Goal: Task Accomplishment & Management: Complete application form

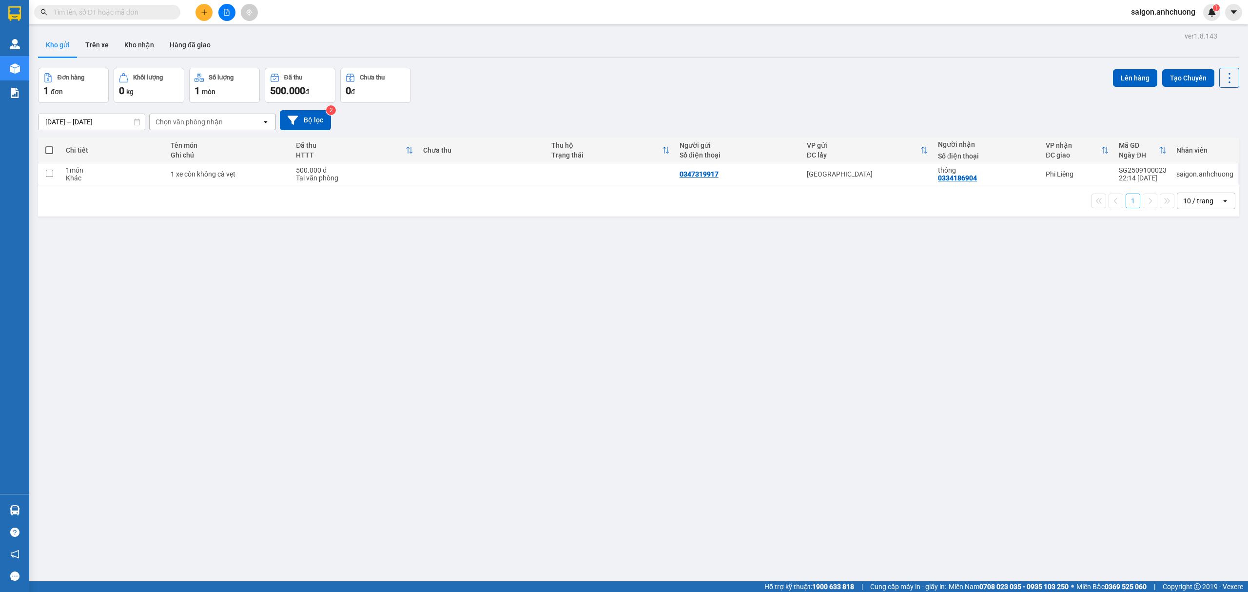
click at [204, 12] on icon "plus" at bounding box center [203, 12] width 5 height 0
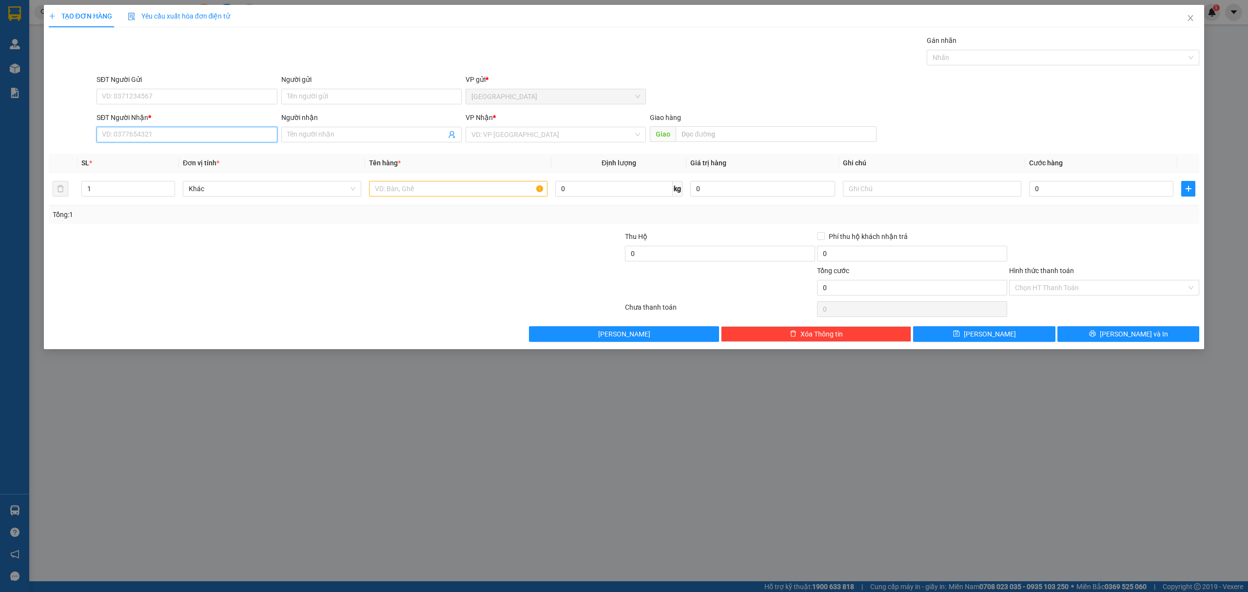
click at [172, 136] on input "SĐT Người Nhận *" at bounding box center [187, 135] width 180 height 16
click at [220, 157] on div "0842451078" at bounding box center [186, 155] width 169 height 11
type input "0842451078"
click at [370, 135] on input "Người nhận" at bounding box center [366, 134] width 159 height 11
type input "quốc nghĩa"
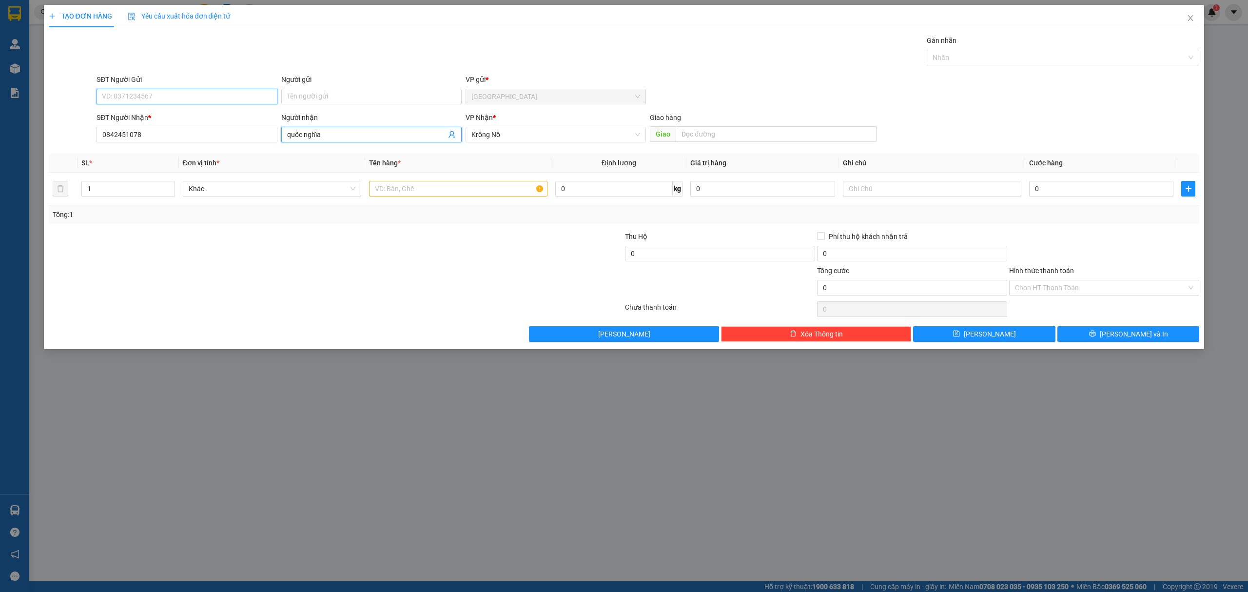
click at [158, 99] on input "SĐT Người Gửi" at bounding box center [187, 97] width 180 height 16
click at [166, 96] on input "1900234535" at bounding box center [187, 97] width 180 height 16
type input "0902359377"
click at [1092, 188] on input "0" at bounding box center [1101, 189] width 144 height 16
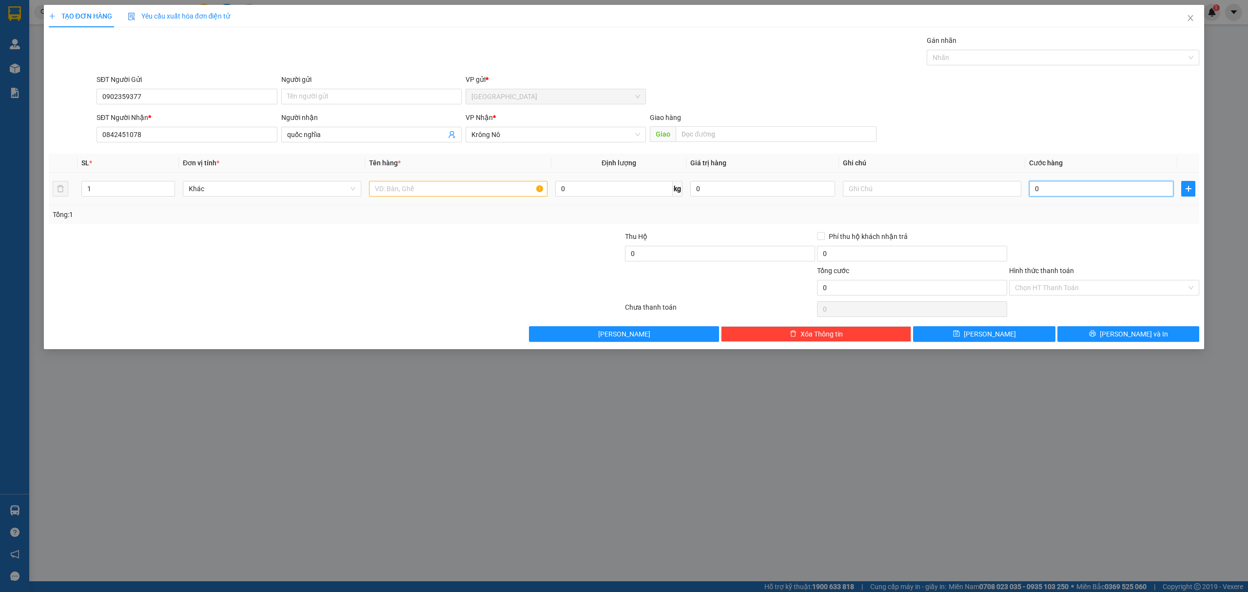
type input "3"
type input "36"
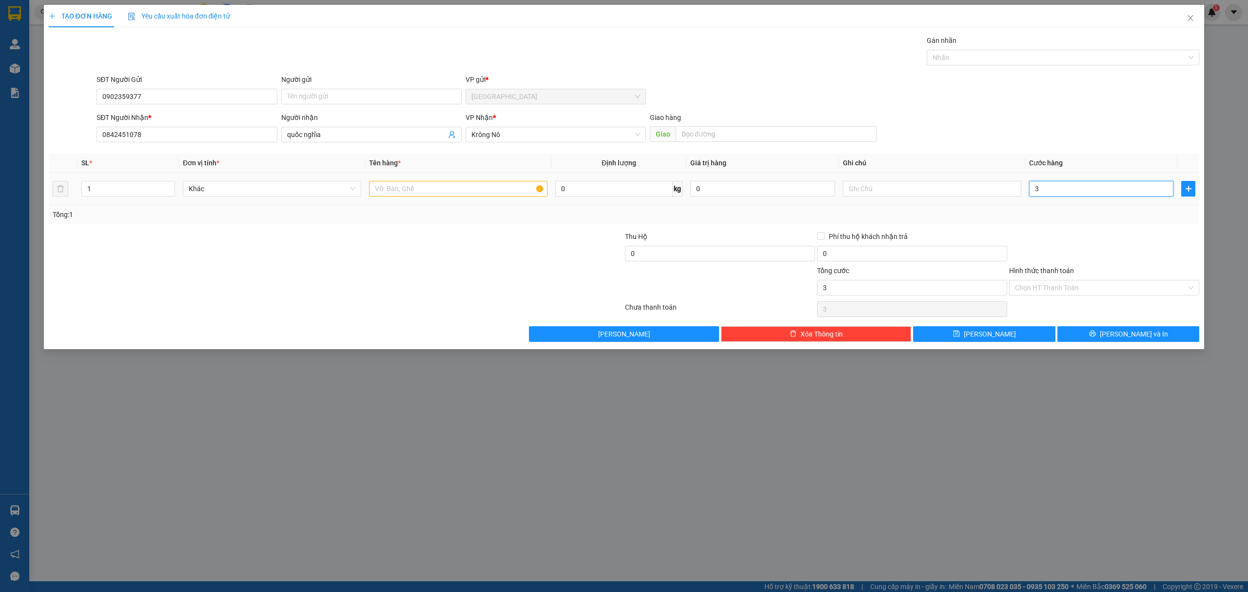
type input "36"
type input "360"
type input "3.600"
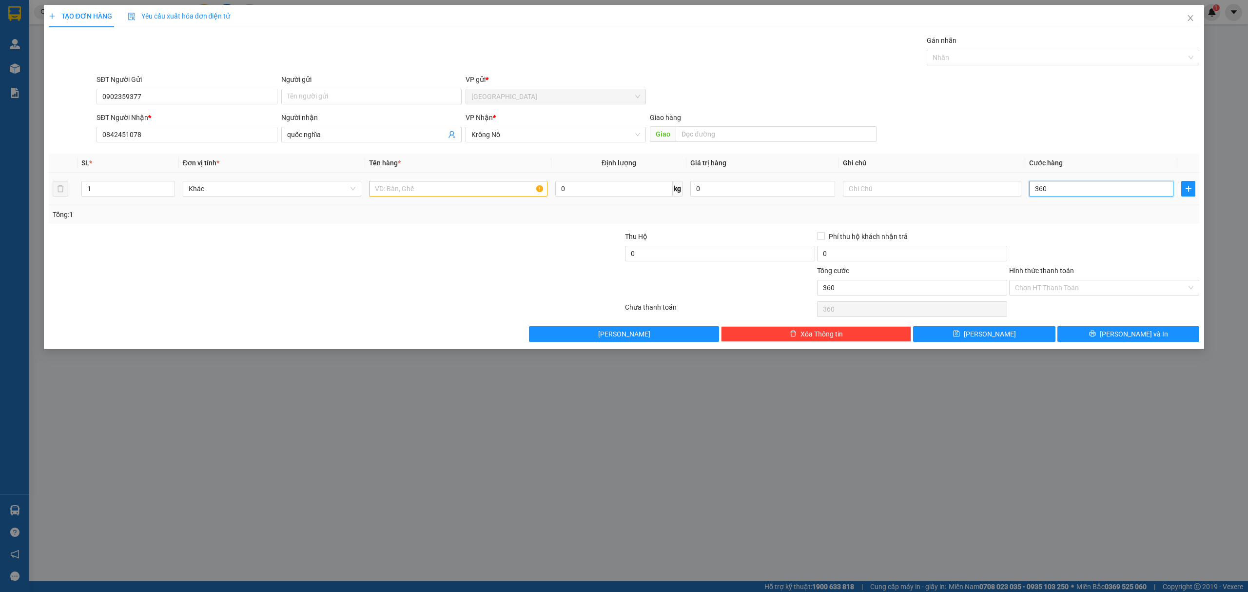
type input "3.600"
type input "36.000"
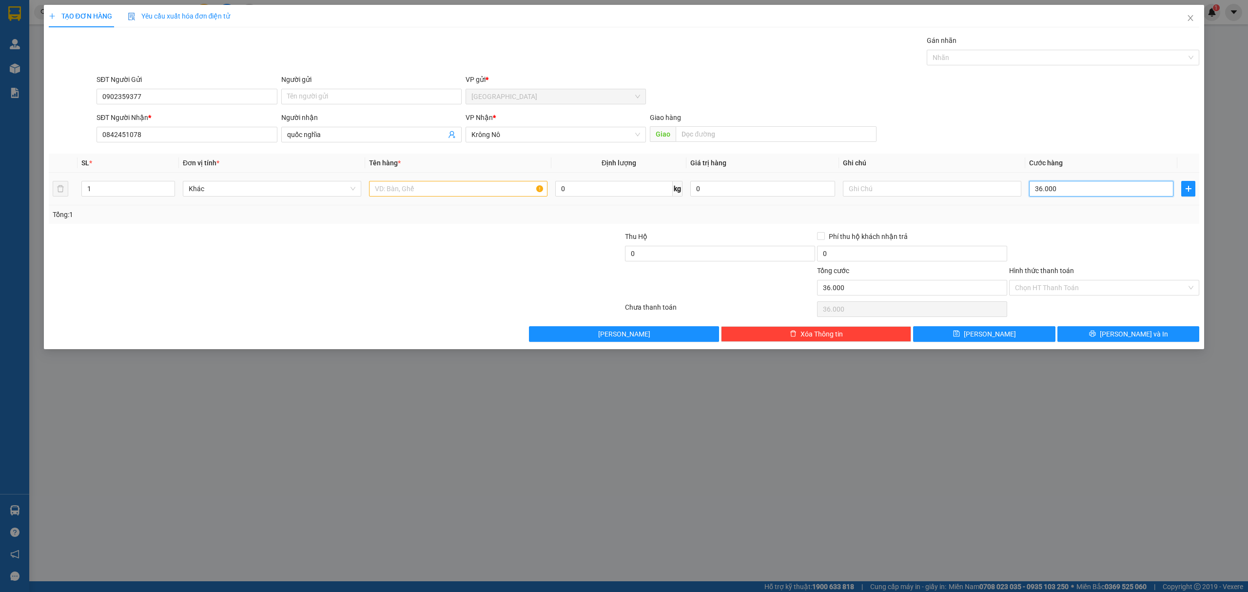
type input "360.000"
click at [127, 190] on input "1" at bounding box center [128, 188] width 93 height 15
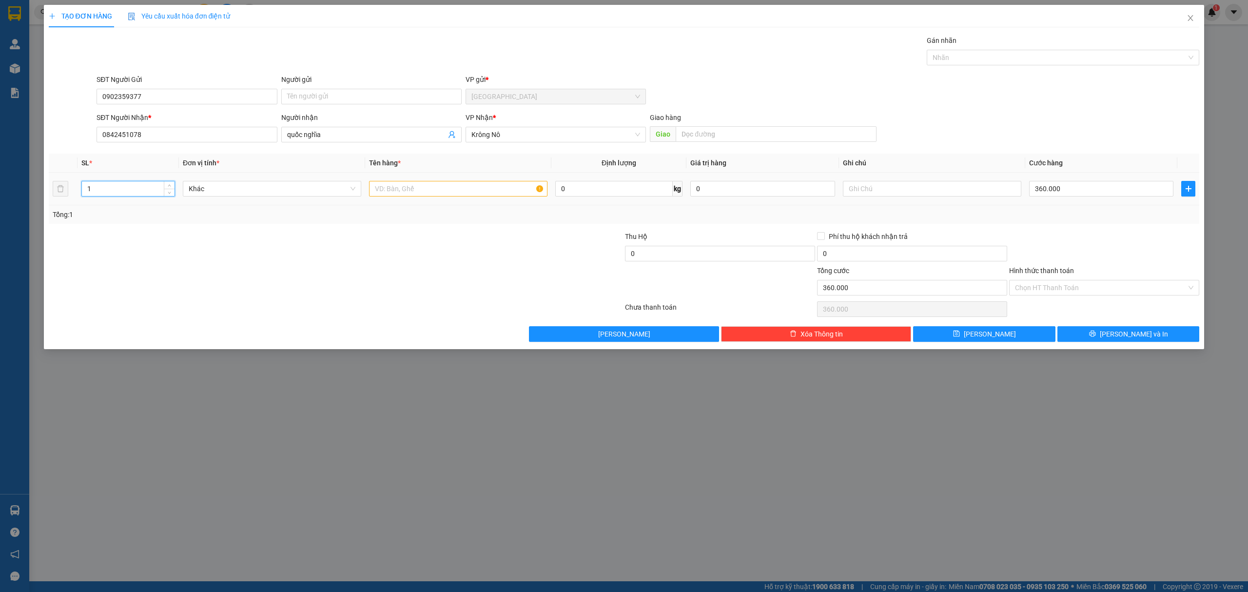
click at [127, 190] on input "1" at bounding box center [128, 188] width 93 height 15
type input "9"
click at [474, 183] on input "text" at bounding box center [458, 189] width 178 height 16
type input "9 xô sơn"
click at [1162, 335] on button "Lưu và In" at bounding box center [1129, 334] width 142 height 16
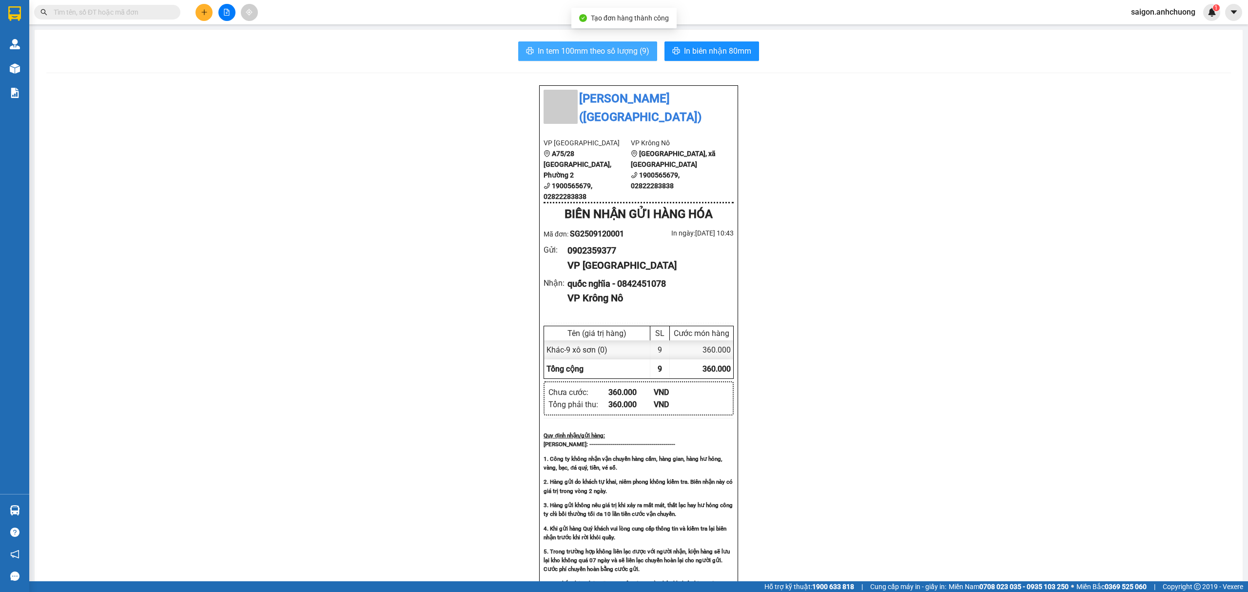
click at [598, 51] on span "In tem 100mm theo số lượng (9)" at bounding box center [594, 51] width 112 height 12
click at [731, 51] on span "In biên nhận 80mm" at bounding box center [717, 51] width 67 height 12
click at [214, 18] on div at bounding box center [226, 12] width 73 height 17
click at [205, 10] on icon "plus" at bounding box center [204, 12] width 7 height 7
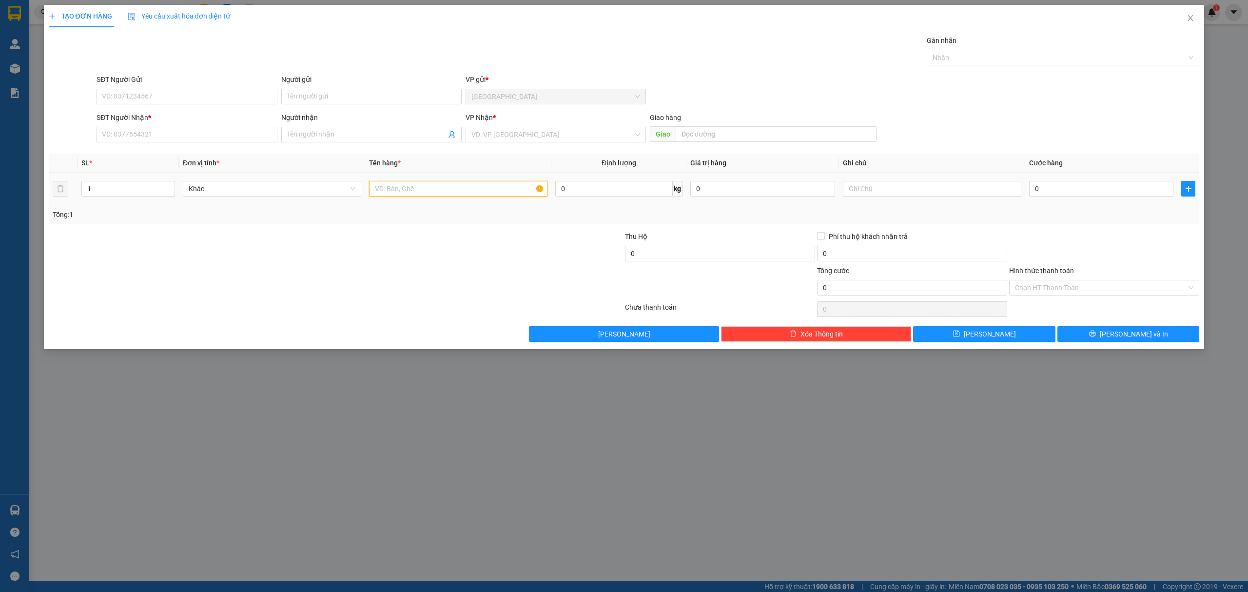
click at [449, 183] on input "text" at bounding box center [458, 189] width 178 height 16
click at [159, 135] on input "SĐT Người Nhận *" at bounding box center [187, 135] width 180 height 16
click at [406, 184] on input "text" at bounding box center [458, 189] width 178 height 16
click at [378, 188] on input "1 bao" at bounding box center [458, 189] width 178 height 16
type input "18 bao"
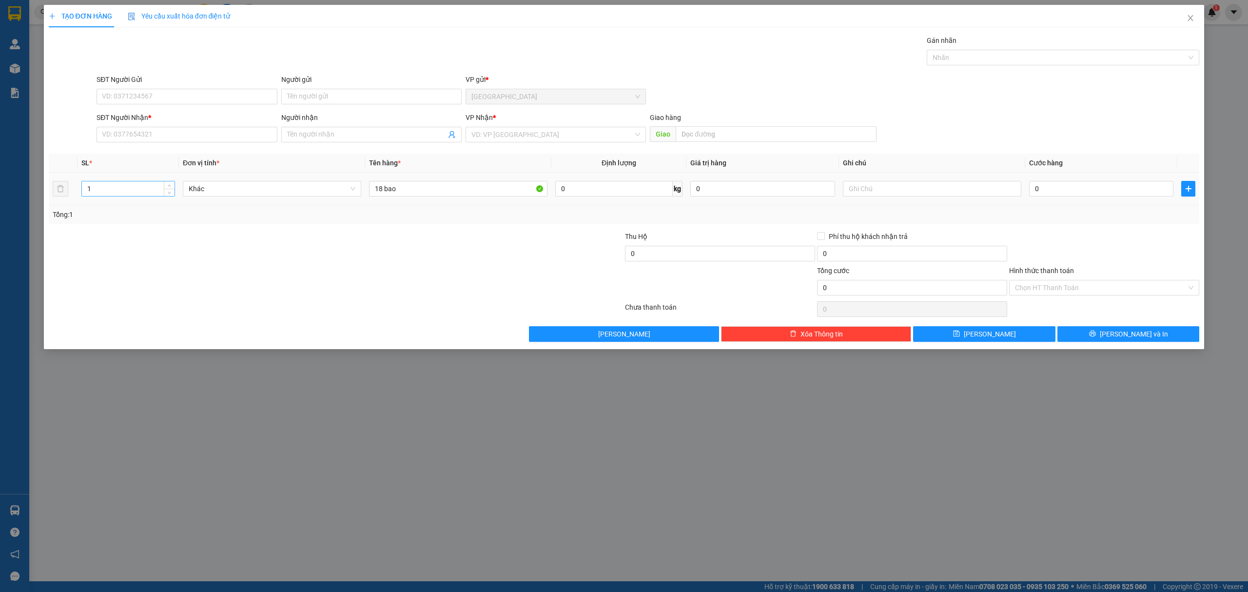
click at [148, 183] on input "1" at bounding box center [128, 188] width 93 height 15
type input "18"
click at [1069, 185] on input "0" at bounding box center [1101, 189] width 144 height 16
type input "7"
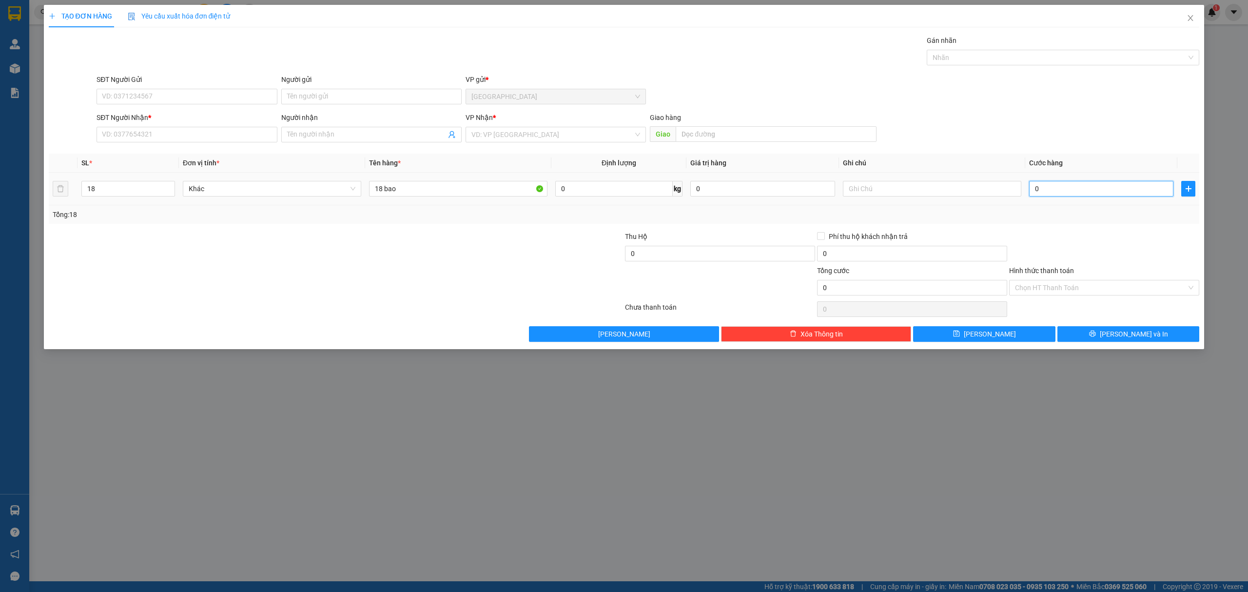
type input "7"
type input "72"
type input "720"
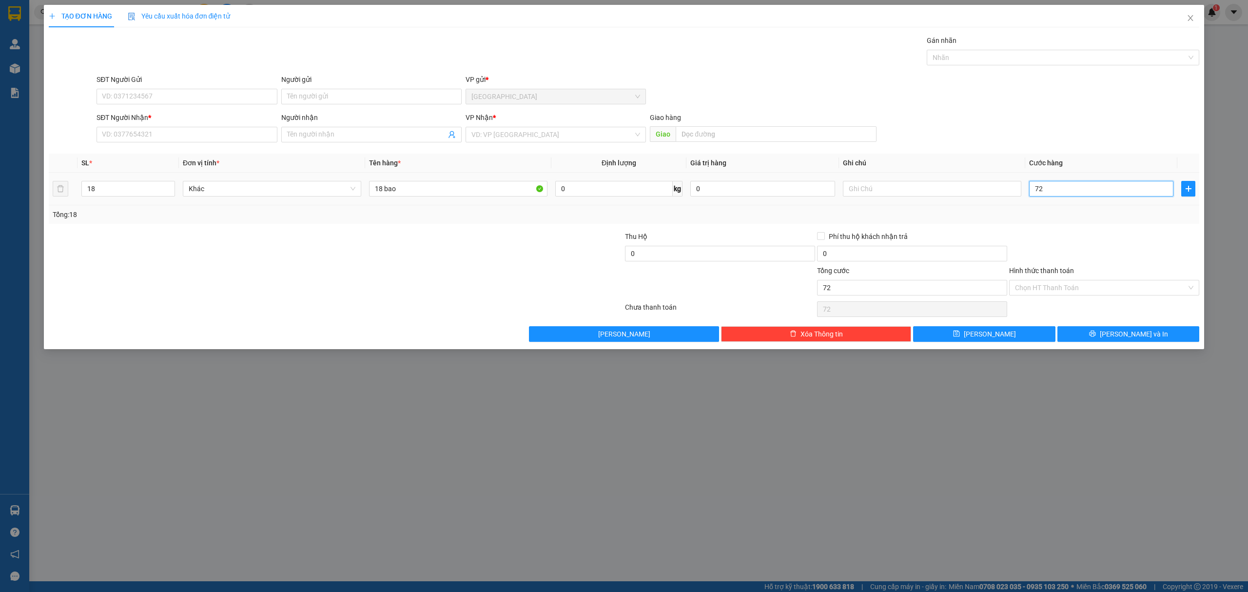
type input "720"
type input "7.200"
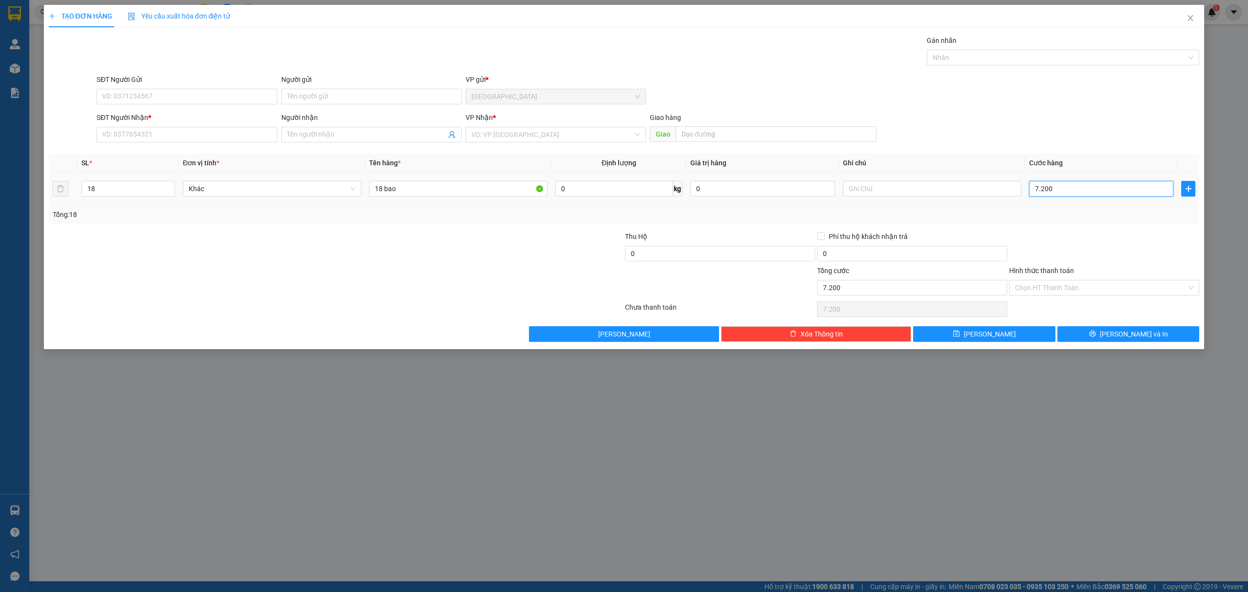
type input "72.000"
type input "720.000"
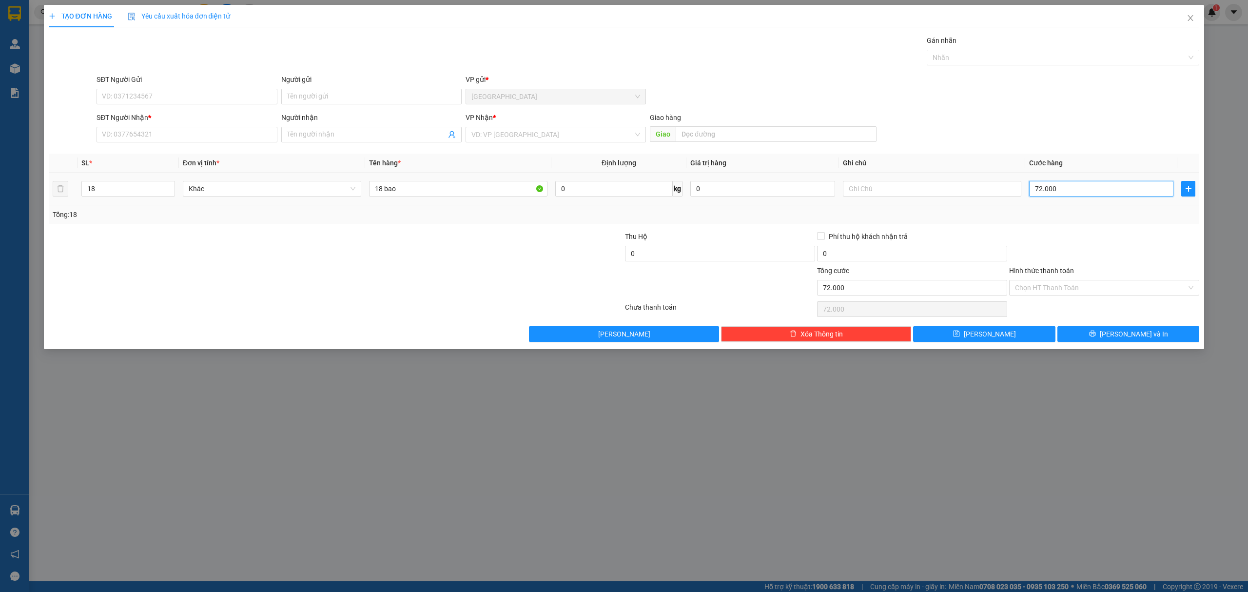
type input "720.000"
click at [203, 141] on input "SĐT Người Nhận *" at bounding box center [187, 135] width 180 height 16
click at [192, 151] on div "0941662279 - Anh Tuấn" at bounding box center [186, 155] width 169 height 11
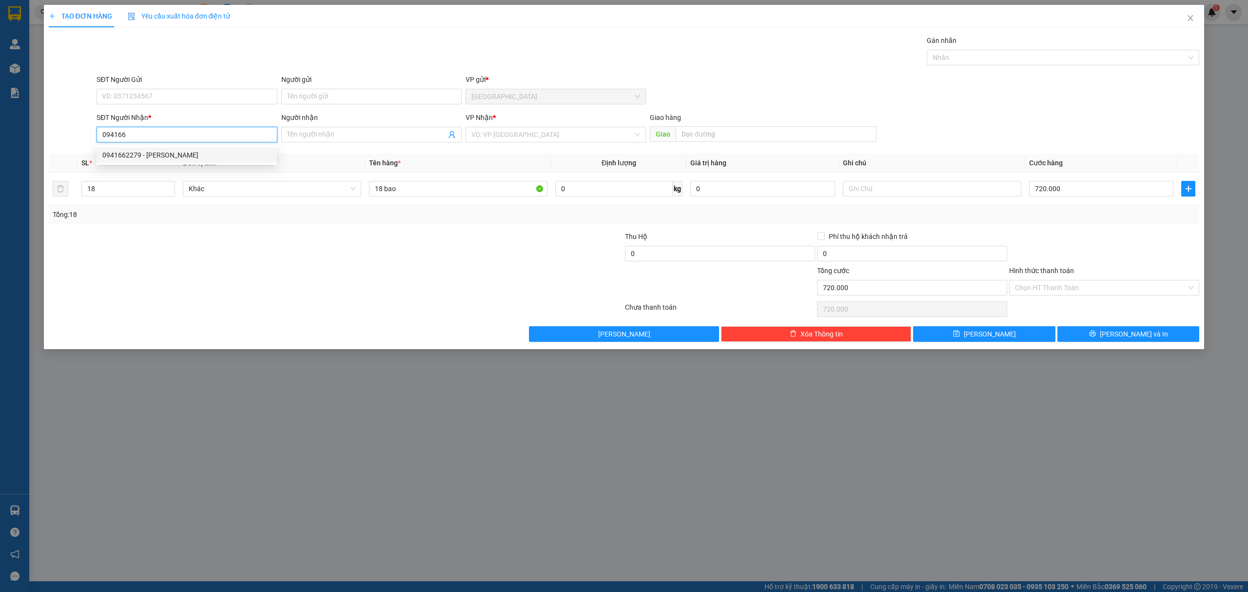
type input "0941662279"
type input "[PERSON_NAME]"
type input "Ngã Ba Bãi Mía"
type input "0941662279"
click at [1132, 282] on input "Hình thức thanh toán" at bounding box center [1101, 287] width 172 height 15
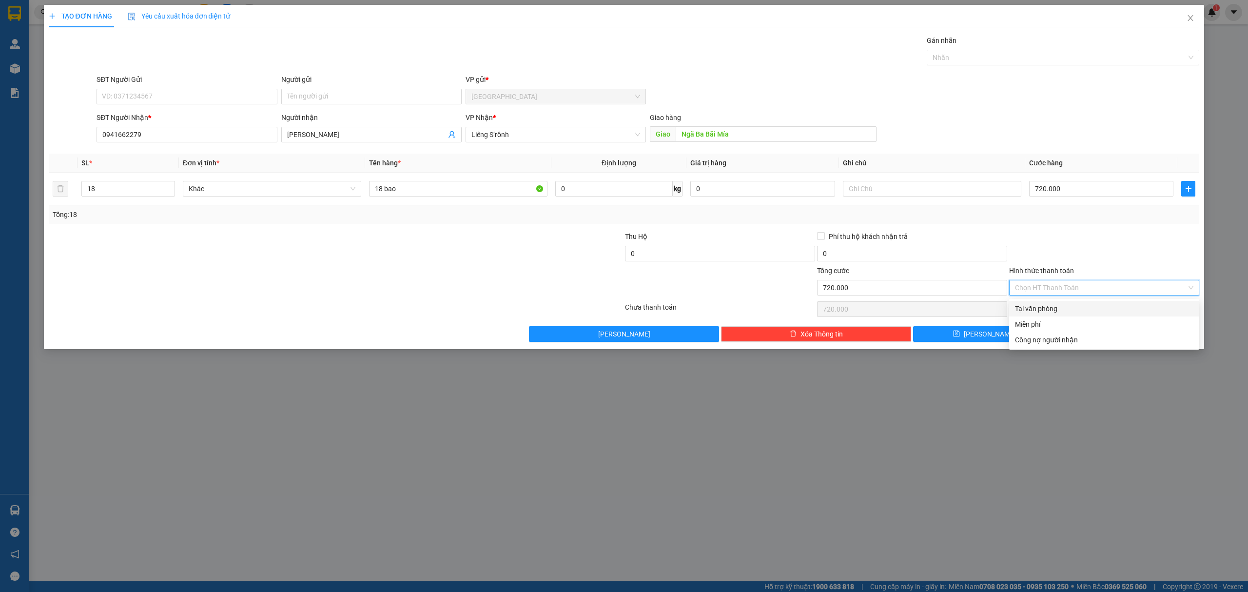
click at [1106, 306] on div "Tại văn phòng" at bounding box center [1104, 308] width 178 height 11
type input "0"
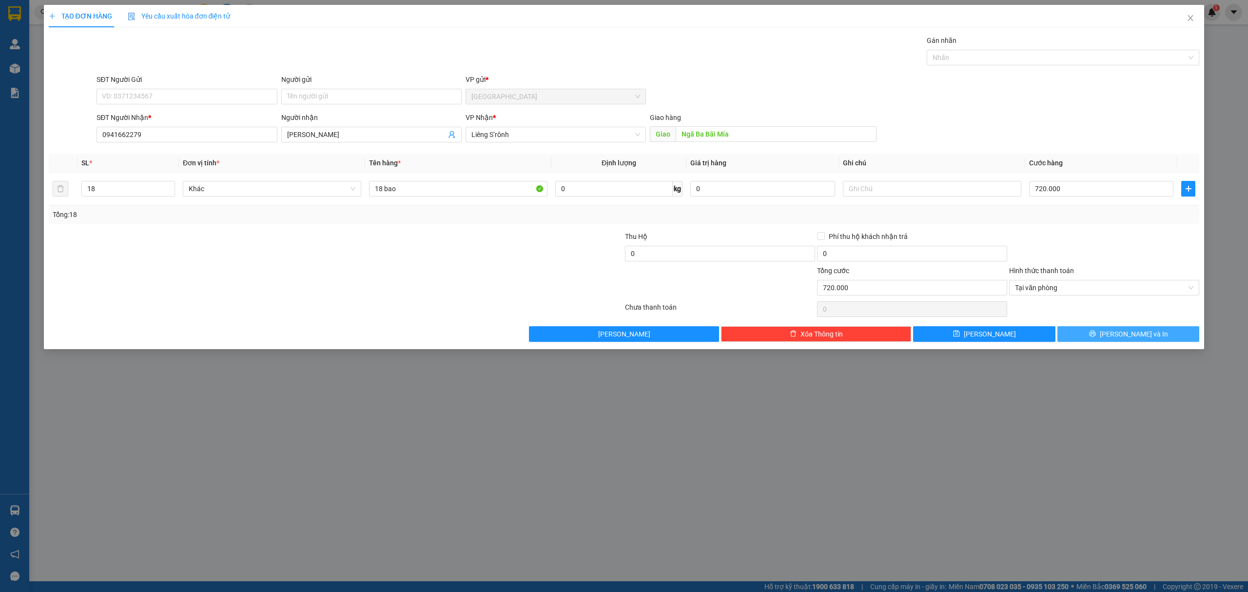
click at [1130, 336] on span "Lưu và In" at bounding box center [1134, 334] width 68 height 11
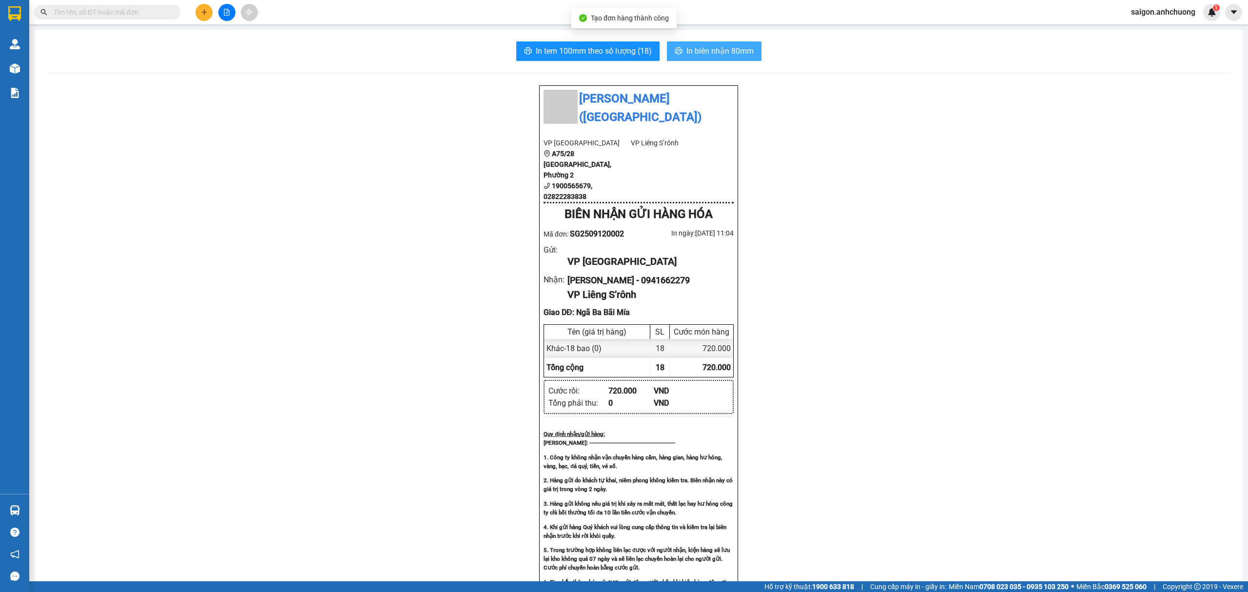
click at [753, 53] on button "In biên nhận 80mm" at bounding box center [714, 51] width 95 height 20
click at [642, 55] on span "In tem 100mm theo số lượng (18)" at bounding box center [594, 51] width 116 height 12
click at [574, 45] on span "In tem 100mm theo số lượng (18)" at bounding box center [594, 51] width 116 height 12
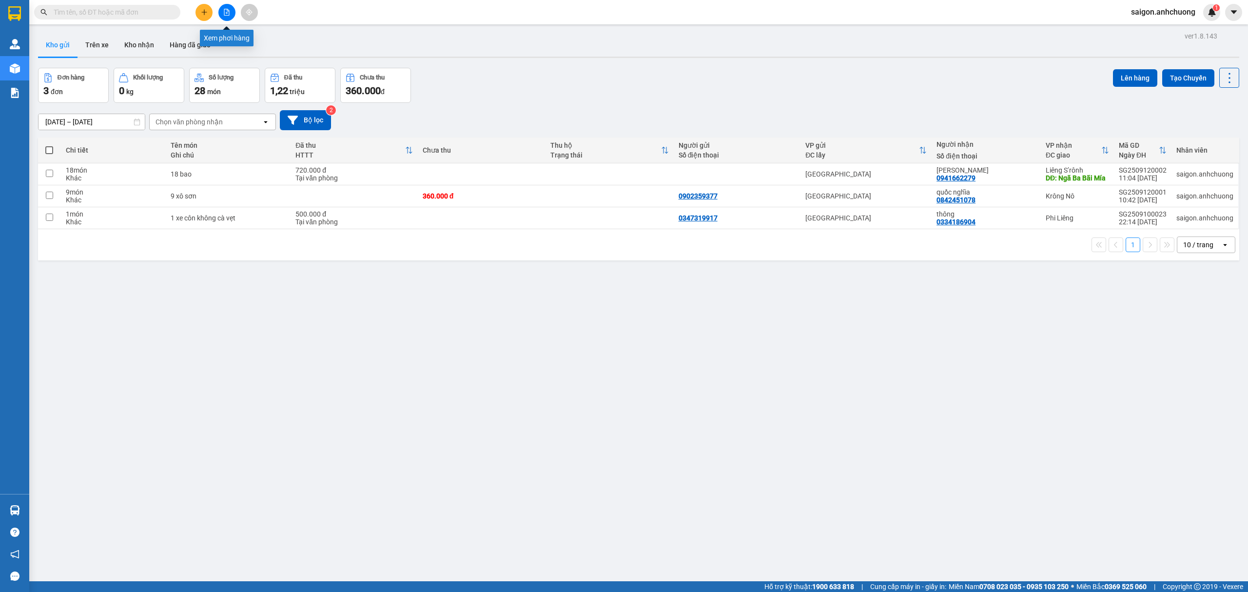
click at [207, 12] on icon "plus" at bounding box center [204, 12] width 7 height 7
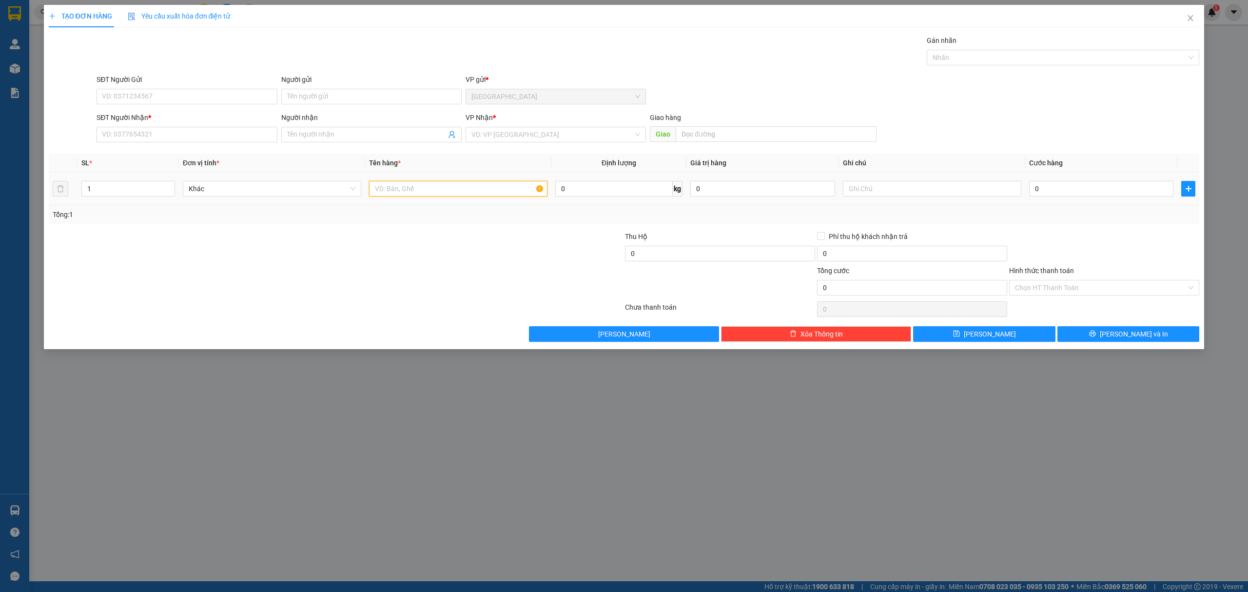
click at [489, 193] on input "text" at bounding box center [458, 189] width 178 height 16
type input "1 thùng"
click at [235, 137] on input "SĐT Người Nhận *" at bounding box center [187, 135] width 180 height 16
type input "0983450929"
click at [235, 155] on div "0983450929 - Anh Trường" at bounding box center [186, 155] width 169 height 11
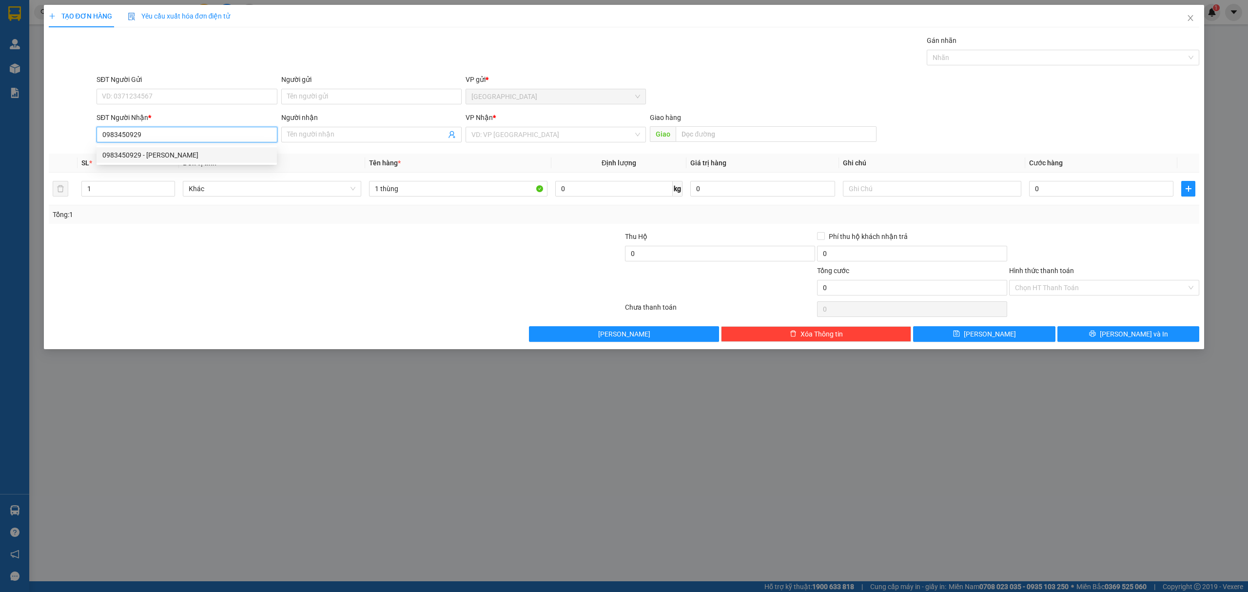
type input "Anh Trường"
type input "0983450929"
click at [1086, 188] on input "0" at bounding box center [1101, 189] width 144 height 16
type input "5"
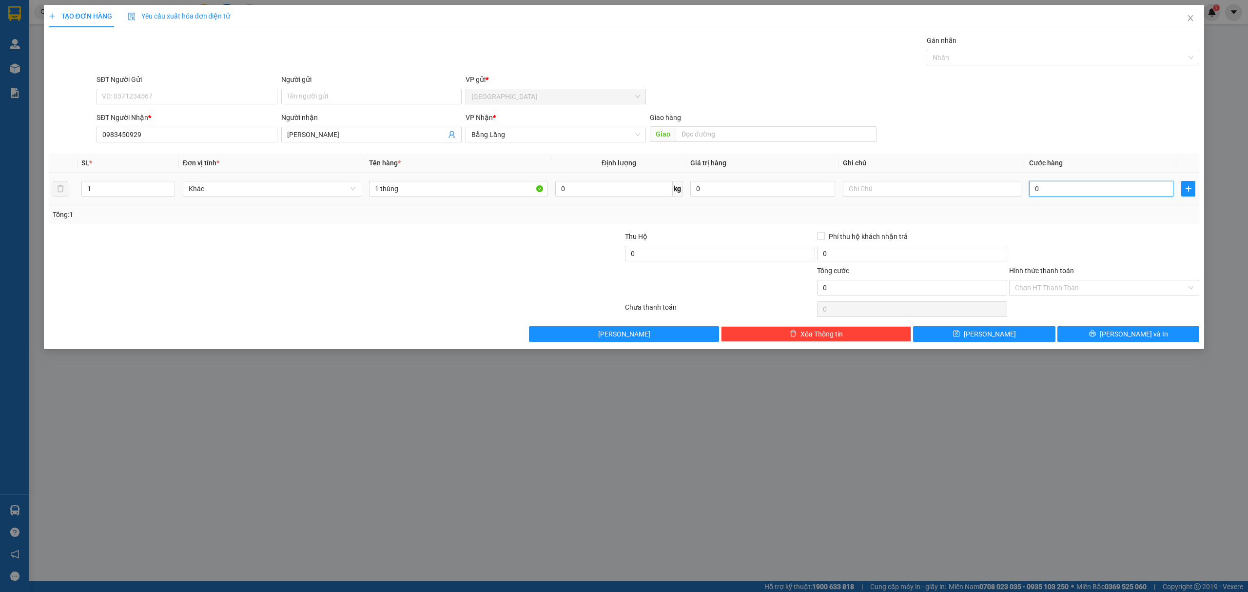
type input "5"
type input "50"
type input "500"
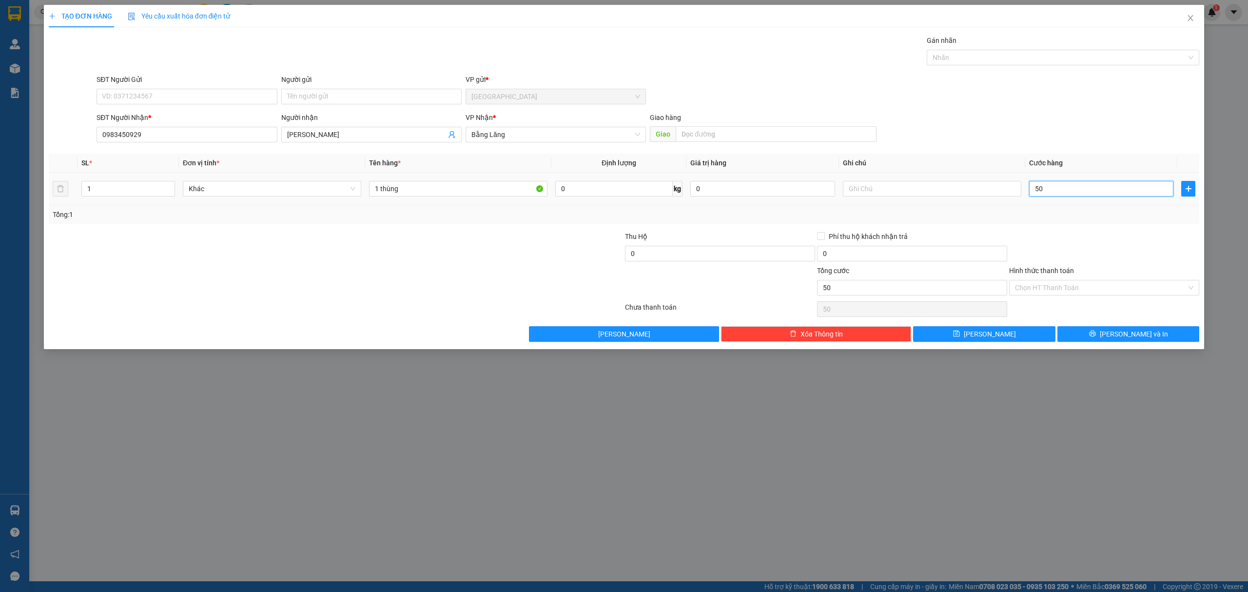
type input "500"
type input "5.000"
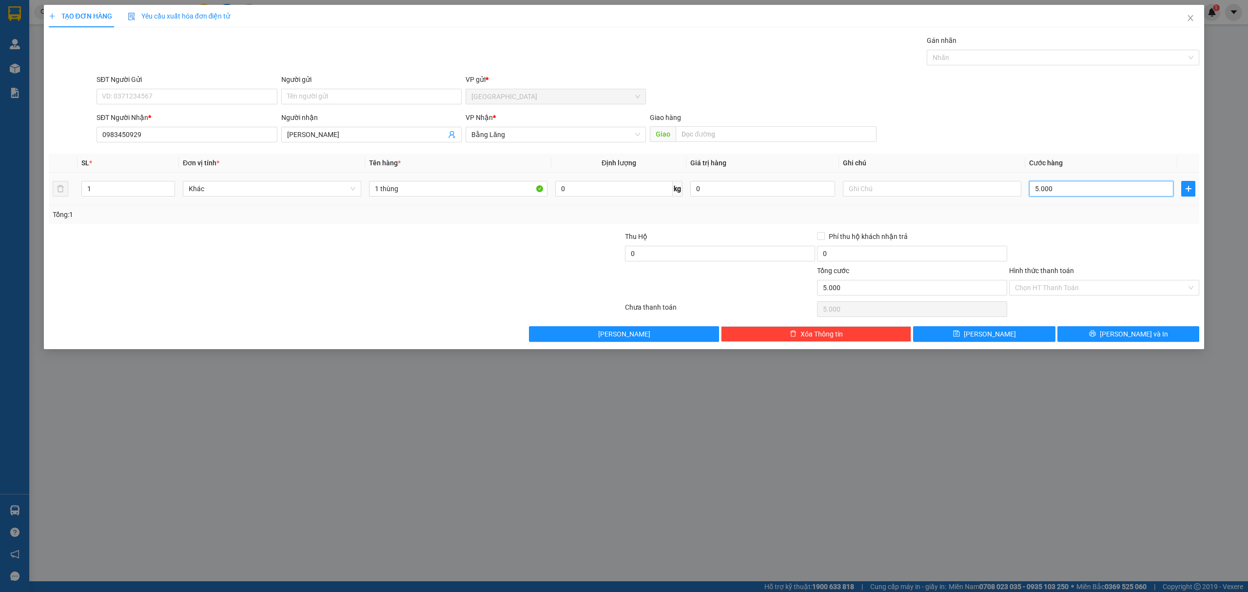
type input "50.000"
click at [1096, 334] on icon "printer" at bounding box center [1092, 333] width 7 height 7
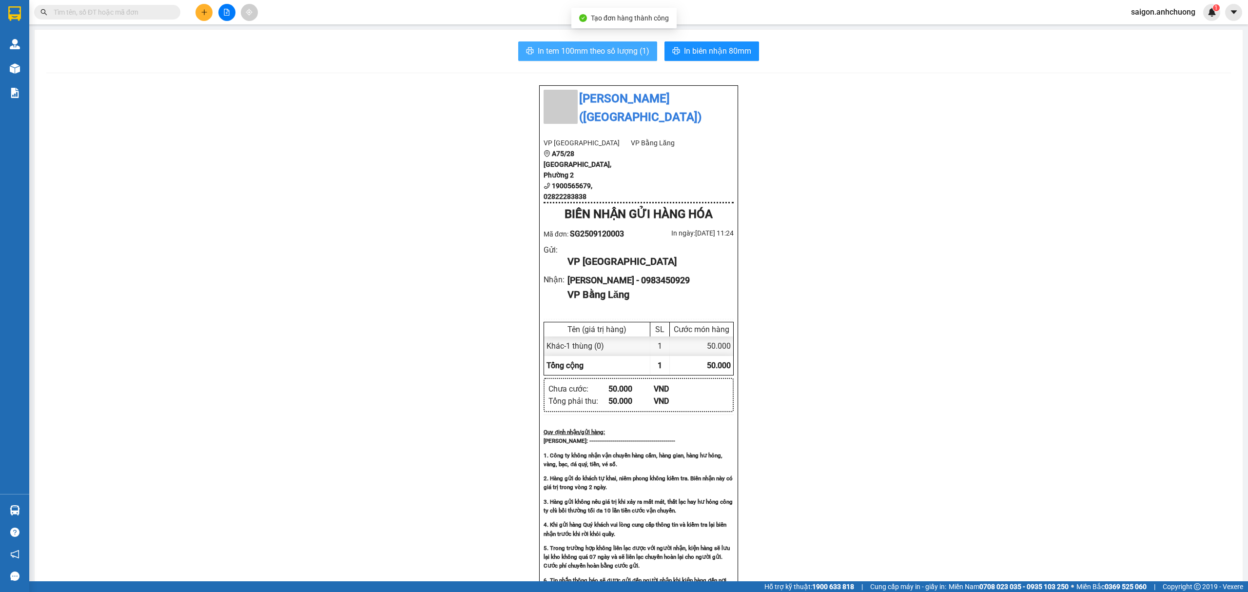
click at [617, 44] on button "In tem 100mm theo số lượng (1)" at bounding box center [587, 51] width 139 height 20
click at [751, 43] on button "In biên nhận 80mm" at bounding box center [712, 51] width 95 height 20
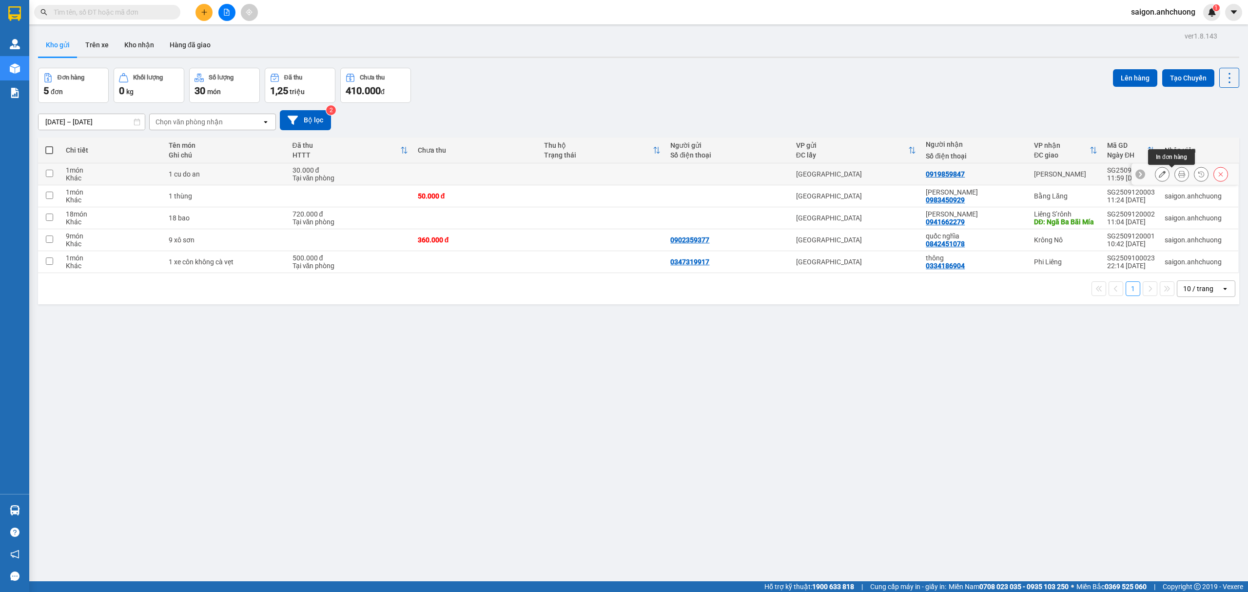
click at [1178, 172] on icon at bounding box center [1181, 174] width 7 height 7
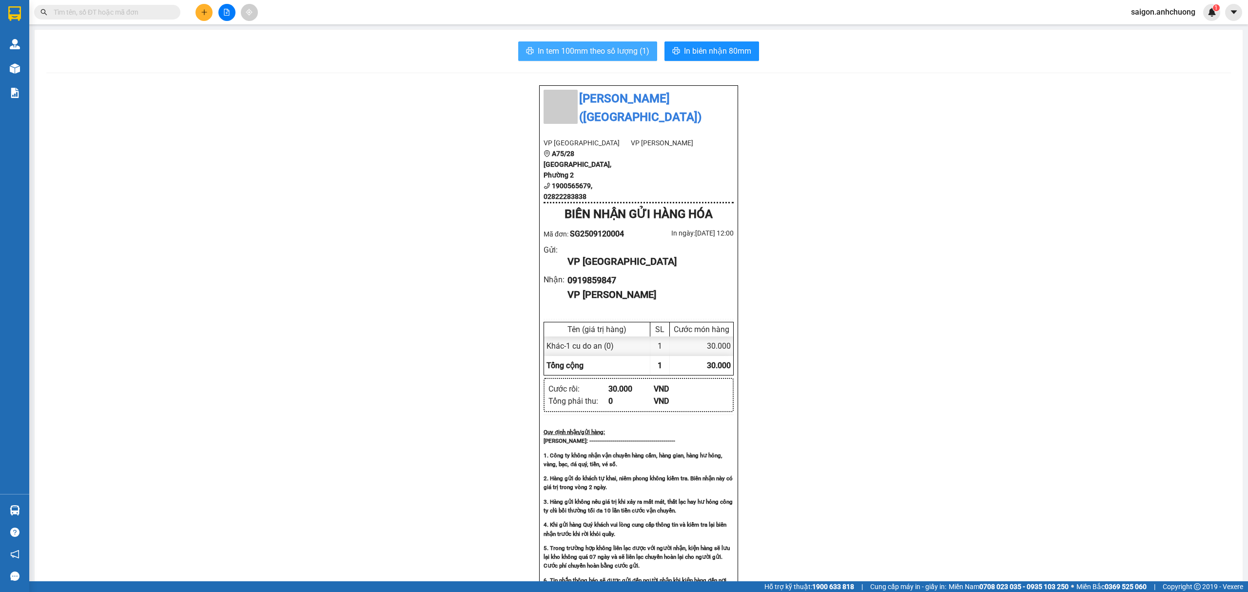
click at [638, 50] on span "In tem 100mm theo số lượng (1)" at bounding box center [594, 51] width 112 height 12
